Goal: Information Seeking & Learning: Learn about a topic

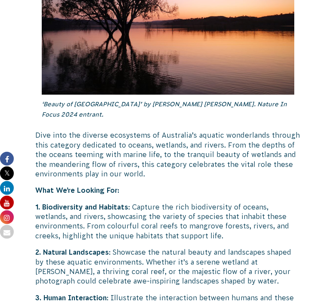
scroll to position [1332, 0]
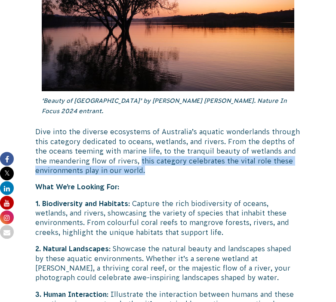
drag, startPoint x: 139, startPoint y: 139, endPoint x: 142, endPoint y: 152, distance: 12.4
click at [142, 152] on p "Dive into the diverse ecosystems of Australia’s aquatic wonderlands through thi…" at bounding box center [168, 151] width 266 height 48
copy p "this category celebrates the vital role these environments play in our world."
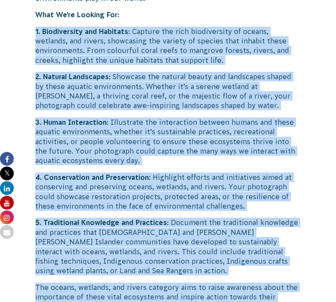
scroll to position [1521, 0]
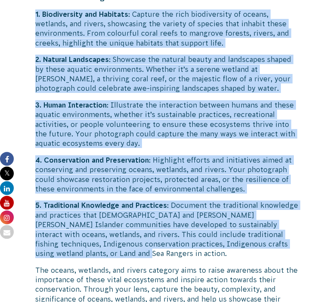
drag, startPoint x: 36, startPoint y: 183, endPoint x: 118, endPoint y: 233, distance: 96.4
copy div "1. Loremipsumdo sit Ametcons : Adipisc eli sedd eiusmodtempo in utlabo, etdolor…"
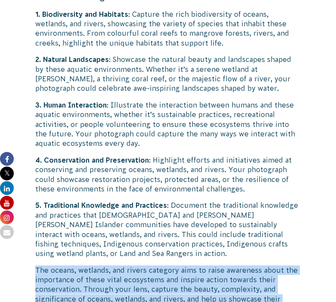
drag, startPoint x: 152, startPoint y: 289, endPoint x: 36, endPoint y: 251, distance: 121.8
click at [36, 266] on p "The oceans, wetlands, and rivers category aims to raise awareness about the imp…" at bounding box center [168, 290] width 266 height 48
copy p "The oceans, wetlands, and rivers category aims to raise awareness about the imp…"
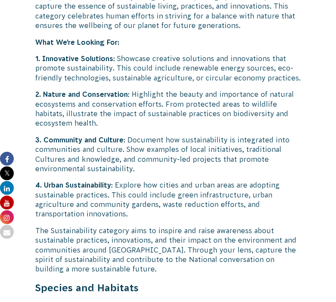
scroll to position [2104, 0]
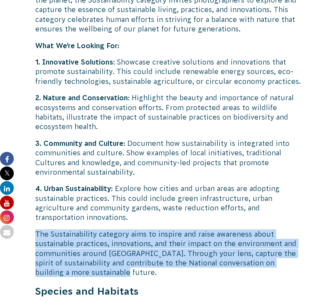
drag, startPoint x: 37, startPoint y: 214, endPoint x: 103, endPoint y: 253, distance: 75.8
click at [103, 253] on p "The Sustainability category aims to inspire and raise awareness about sustainab…" at bounding box center [168, 253] width 266 height 48
copy p "The Sustainability category aims to inspire and raise awareness about sustainab…"
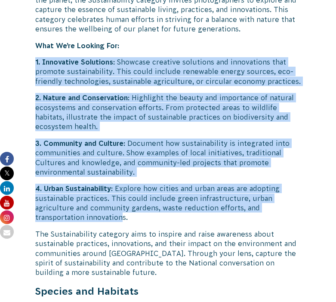
drag, startPoint x: 25, startPoint y: 43, endPoint x: 124, endPoint y: 200, distance: 185.5
click at [124, 200] on div "[DATE] CVA Updates Return of the ‘Nature in Focus’ Photography Competition! ‘Pl…" at bounding box center [168, 195] width 330 height 4192
copy div "1. Innovative Solutions : Showcase creative solutions and innovations that prom…"
click at [131, 200] on p "4. Urban Sustainability : Explore how cities and urban areas are adopting susta…" at bounding box center [168, 203] width 266 height 39
copy div "1. Innovative Solutions : Showcase creative solutions and innovations that prom…"
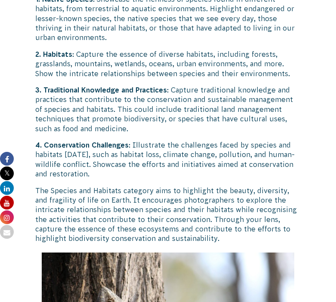
scroll to position [2716, 0]
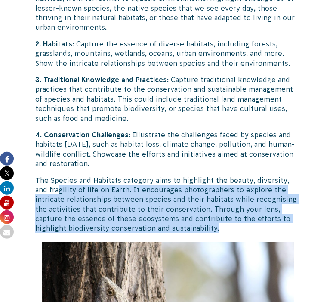
drag, startPoint x: 196, startPoint y: 205, endPoint x: 44, endPoint y: 164, distance: 157.3
click at [43, 176] on p "The Species and Habitats category aims to highlight the beauty, diversity, and …" at bounding box center [168, 205] width 266 height 58
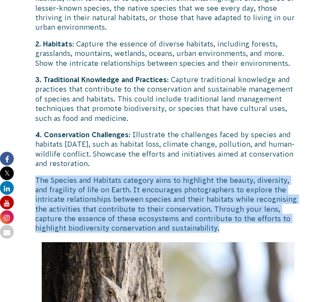
drag, startPoint x: 37, startPoint y: 159, endPoint x: 189, endPoint y: 207, distance: 159.0
click at [189, 207] on p "The Species and Habitats category aims to highlight the beauty, diversity, and …" at bounding box center [168, 205] width 266 height 58
copy p "The Species and Habitats category aims to highlight the beauty, diversity, and …"
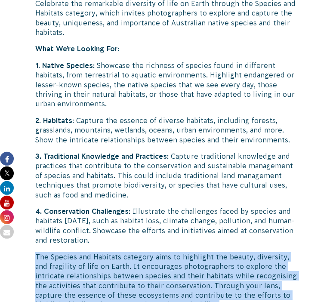
scroll to position [2626, 0]
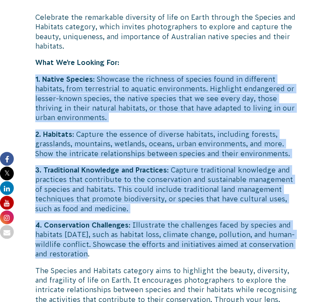
drag, startPoint x: 35, startPoint y: 59, endPoint x: 143, endPoint y: 235, distance: 206.2
copy div "1. Native Species : Showcase the richness of species found in different habitat…"
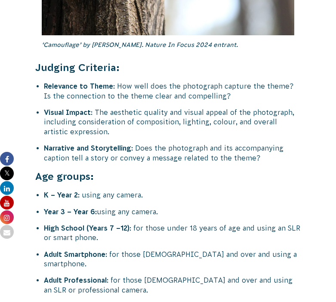
scroll to position [3095, 0]
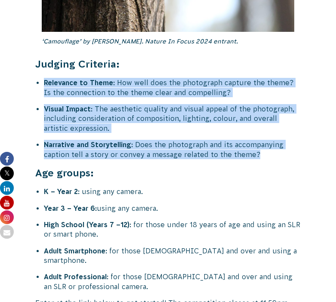
drag, startPoint x: 44, startPoint y: 62, endPoint x: 300, endPoint y: 136, distance: 266.4
copy div "Relevance to Theme : How well does the photograph capture the theme? Is the con…"
